Goal: Task Accomplishment & Management: Complete application form

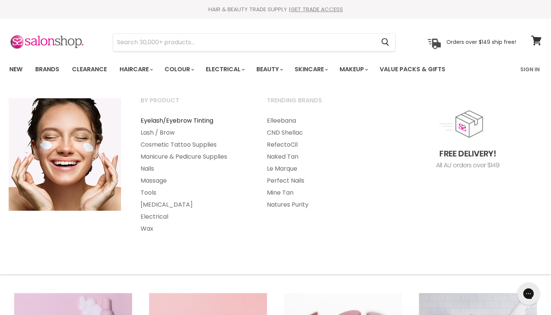
click at [194, 115] on link "Eyelash/Eyebrow Tinting" at bounding box center [193, 121] width 125 height 12
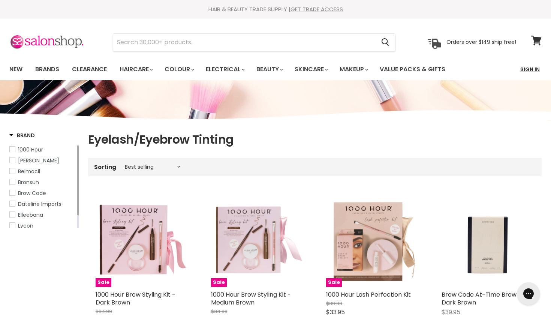
click at [527, 70] on link "Sign In" at bounding box center [530, 69] width 28 height 16
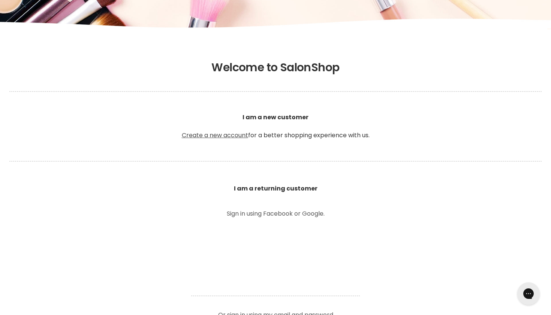
click at [239, 136] on link "Create a new account" at bounding box center [215, 135] width 66 height 9
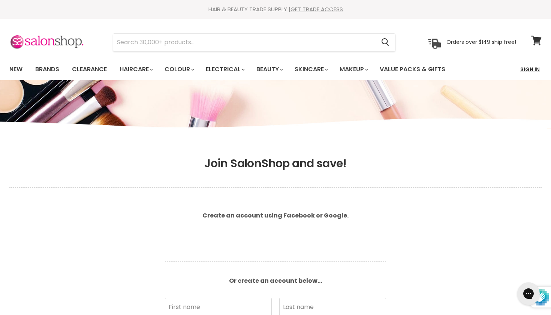
click at [520, 70] on link "Sign In" at bounding box center [530, 69] width 28 height 16
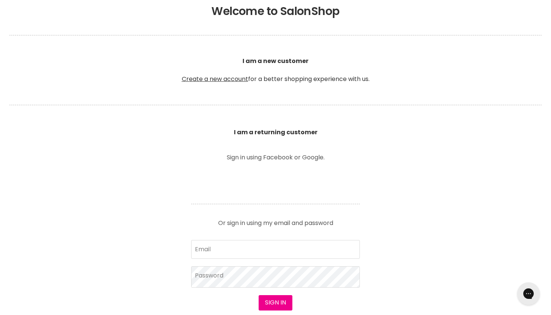
scroll to position [154, 0]
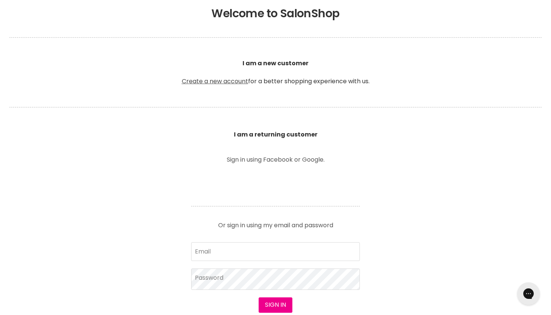
click at [241, 82] on link "Create a new account" at bounding box center [215, 81] width 66 height 9
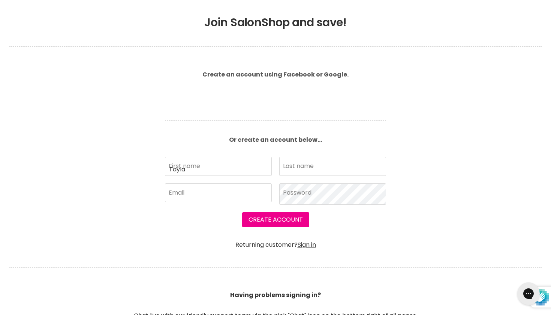
type input "Tayla"
type input "Cairns"
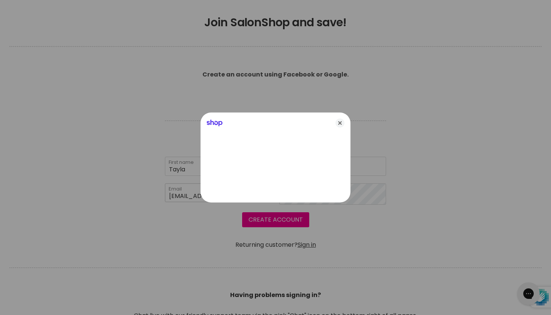
type input "[EMAIL_ADDRESS][DOMAIN_NAME]"
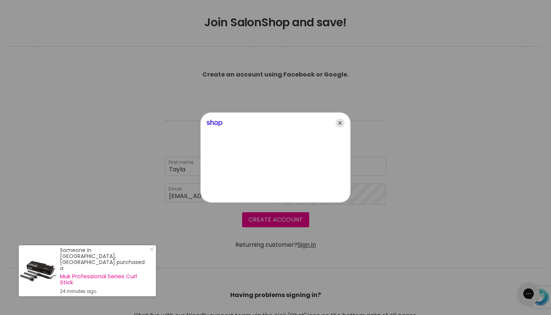
click at [338, 123] on icon "Close" at bounding box center [339, 122] width 9 height 9
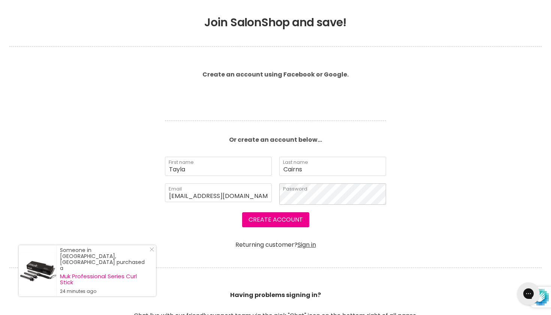
click at [275, 220] on button "Create Account" at bounding box center [275, 219] width 67 height 15
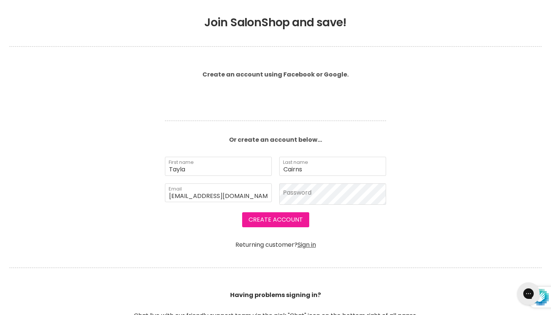
click at [289, 221] on button "Create Account" at bounding box center [275, 219] width 67 height 15
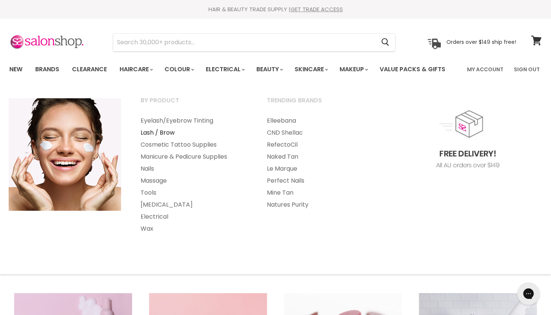
click at [146, 131] on link "Lash / Brow" at bounding box center [193, 133] width 125 height 12
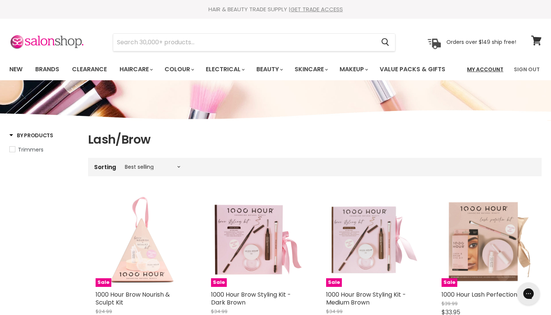
click at [477, 70] on link "My Account" at bounding box center [484, 69] width 45 height 16
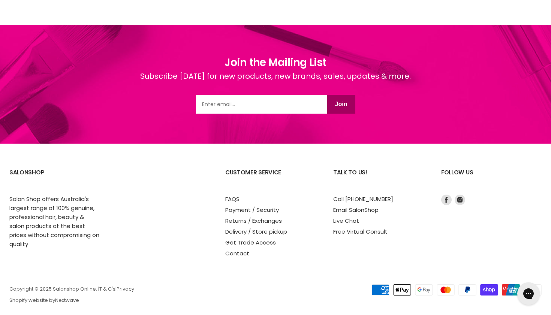
scroll to position [370, 0]
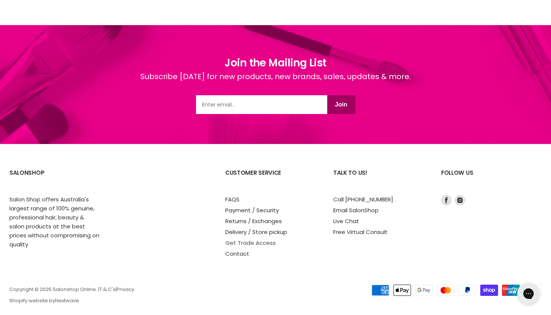
click at [243, 239] on link "Get Trade Access" at bounding box center [250, 243] width 51 height 8
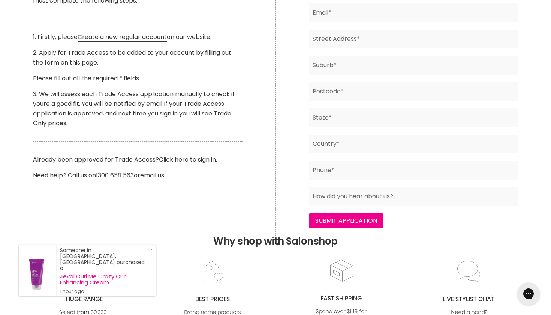
scroll to position [232, 0]
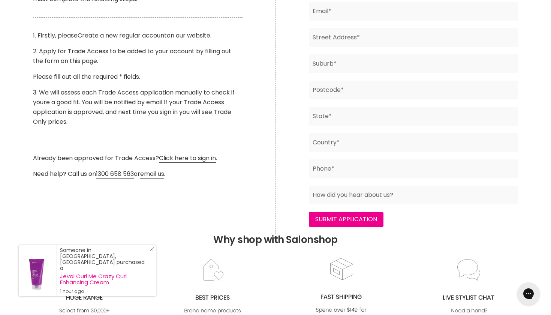
click at [151, 251] on icon "Close Icon" at bounding box center [151, 249] width 4 height 4
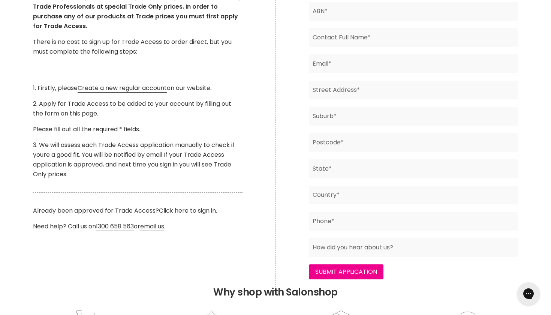
scroll to position [143, 0]
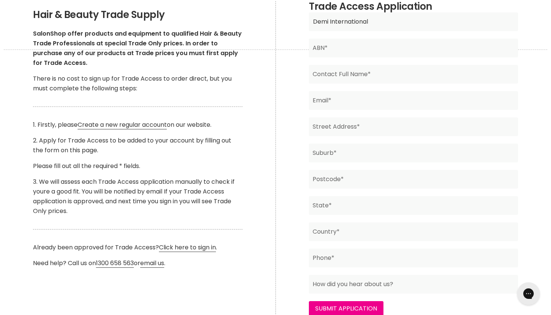
type input "Demi International"
click at [347, 54] on input "Main content" at bounding box center [413, 48] width 209 height 19
paste input "86 601 046 039)"
type input "86 601 046 039"
type input "Tayla Cairns"
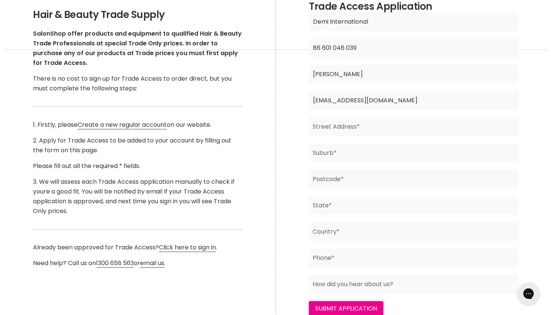
type input "taylacairns01@gmail.com"
click at [394, 115] on form "Demi International Business Name* 86 601 046 039 ABN* Tayla Cairns Contact Full…" at bounding box center [413, 163] width 209 height 303
paste input "Unit 9/31-33 Plaza Parade"
type input "Unit 9/31-33 Plaza Parade"
click at [354, 156] on input "Main content" at bounding box center [413, 152] width 209 height 19
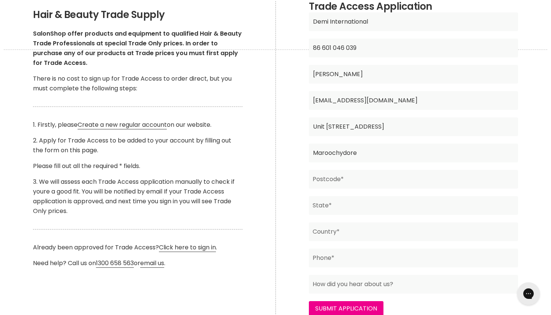
type input "Maroochydore"
type input "4558"
type input "Queensland"
type input "Australia"
type input "0475781730"
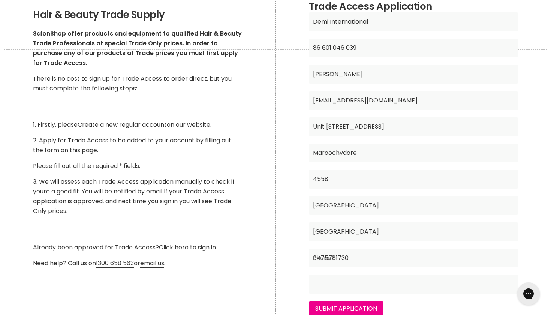
click at [398, 280] on input "Main content" at bounding box center [413, 284] width 209 height 19
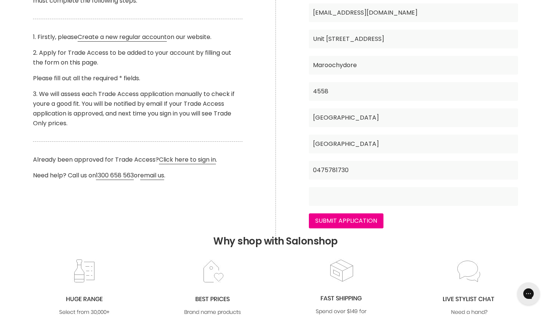
scroll to position [242, 0]
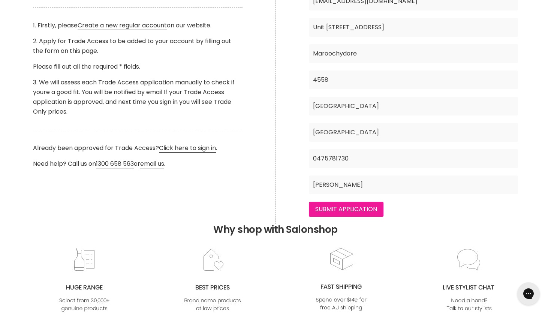
type input "Norris"
click at [369, 203] on input "Submit Application" at bounding box center [346, 209] width 75 height 15
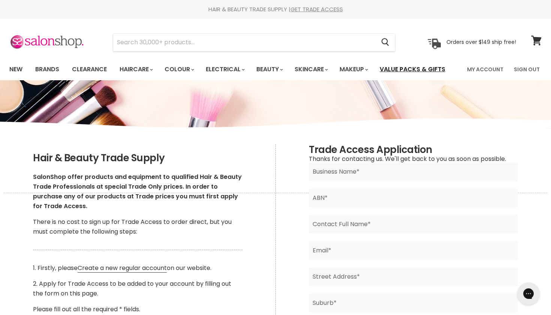
click at [412, 68] on link "Value Packs & Gifts" at bounding box center [412, 69] width 77 height 16
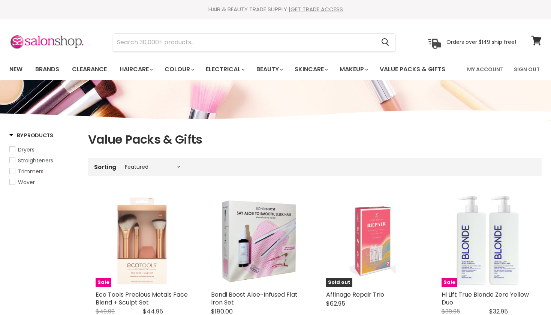
select select "manual"
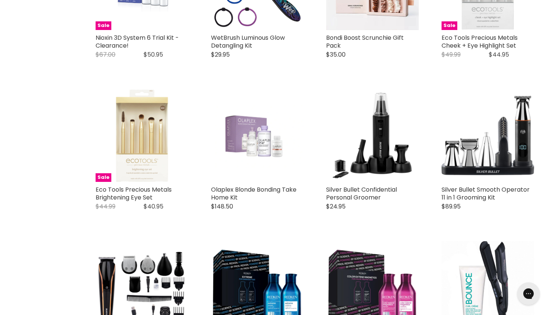
scroll to position [77, 0]
